Goal: Navigation & Orientation: Find specific page/section

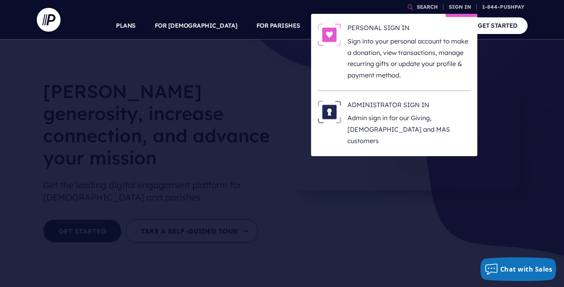
click at [424, 138] on li "ADMINISTRATOR SIGN IN Admin sign in for our Giving, [DEMOGRAPHIC_DATA] and MAS …" at bounding box center [394, 123] width 154 height 65
click at [411, 107] on h6 "ADMINISTRATOR SIGN IN" at bounding box center [408, 107] width 123 height 12
click at [405, 118] on p "Admin sign in for our Giving, [DEMOGRAPHIC_DATA] and MAS customers" at bounding box center [408, 129] width 123 height 34
click at [419, 108] on h6 "ADMINISTRATOR SIGN IN" at bounding box center [408, 107] width 123 height 12
